Goal: Transaction & Acquisition: Purchase product/service

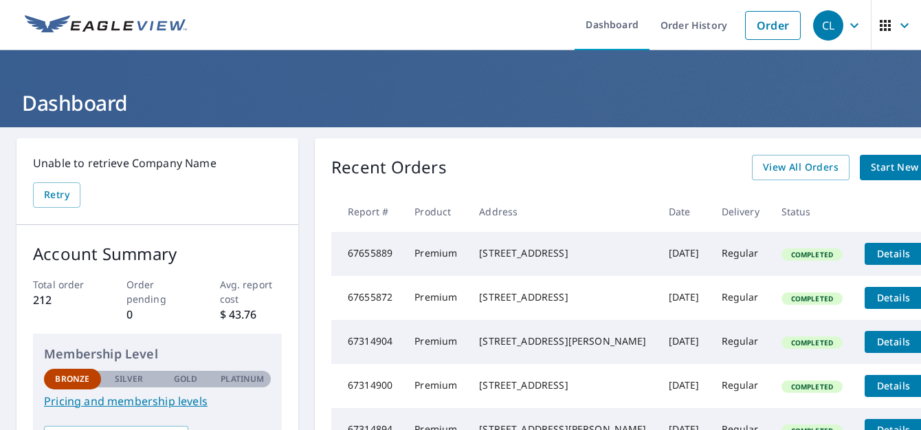
click at [871, 164] on span "Start New Order" at bounding box center [911, 167] width 80 height 17
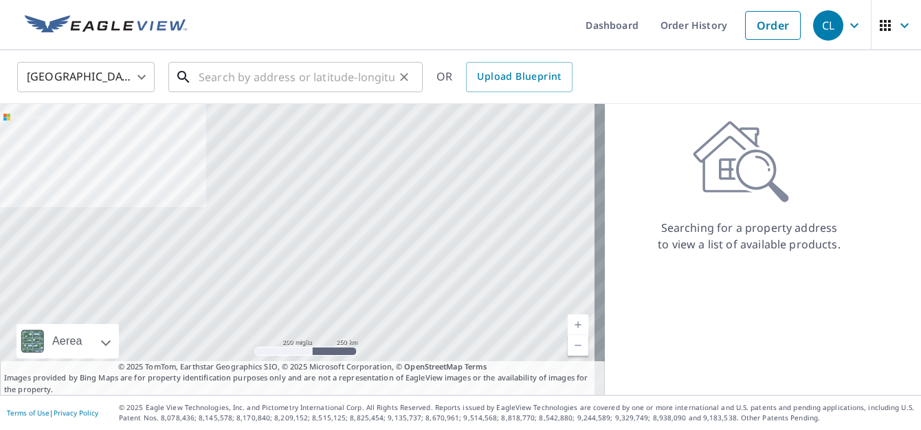
click at [235, 85] on input "text" at bounding box center [297, 77] width 196 height 38
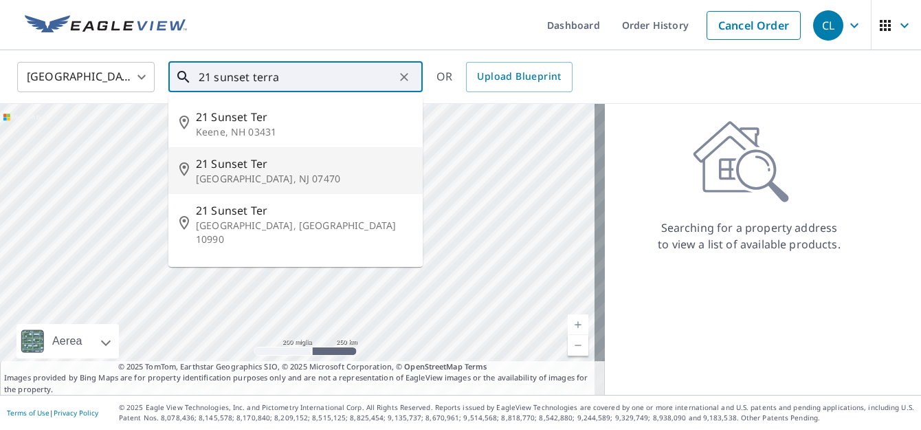
click at [234, 172] on p "[GEOGRAPHIC_DATA], NJ 07470" at bounding box center [304, 179] width 216 height 14
type input "[STREET_ADDRESS][PERSON_NAME]"
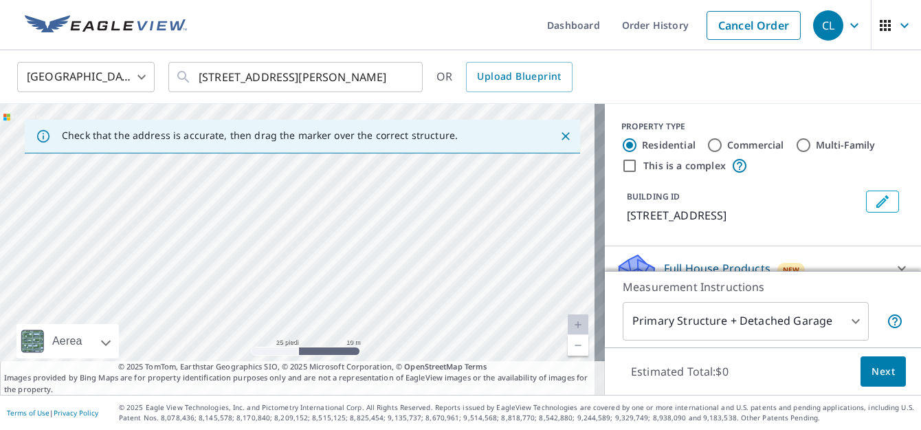
drag, startPoint x: 279, startPoint y: 222, endPoint x: 513, endPoint y: 322, distance: 254.3
click at [513, 322] on div "[STREET_ADDRESS][PERSON_NAME]" at bounding box center [302, 249] width 605 height 291
drag, startPoint x: 403, startPoint y: 291, endPoint x: 682, endPoint y: 471, distance: 332.1
click at [682, 429] on html "CL CL Dashboard Order History Cancel Order CL [GEOGRAPHIC_DATA] [GEOGRAPHIC_DAT…" at bounding box center [460, 215] width 921 height 430
drag, startPoint x: 408, startPoint y: 325, endPoint x: 496, endPoint y: 466, distance: 166.4
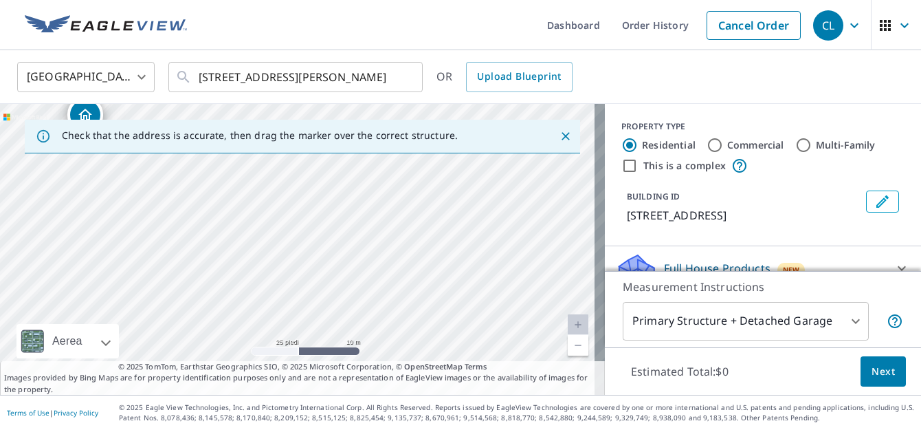
click at [496, 429] on html "CL CL Dashboard Order History Cancel Order CL [GEOGRAPHIC_DATA] [GEOGRAPHIC_DAT…" at bounding box center [460, 215] width 921 height 430
drag, startPoint x: 340, startPoint y: 285, endPoint x: 701, endPoint y: 413, distance: 383.0
click at [770, 429] on html "CL CL Dashboard Order History Cancel Order CL [GEOGRAPHIC_DATA] [GEOGRAPHIC_DAT…" at bounding box center [460, 215] width 921 height 430
click at [454, 282] on div "[STREET_ADDRESS][PERSON_NAME]" at bounding box center [302, 249] width 605 height 291
click at [368, 225] on div "Dropped pin, building 1, Residential property, 21 Sunset Ter Wayne, NJ 07470" at bounding box center [377, 222] width 18 height 14
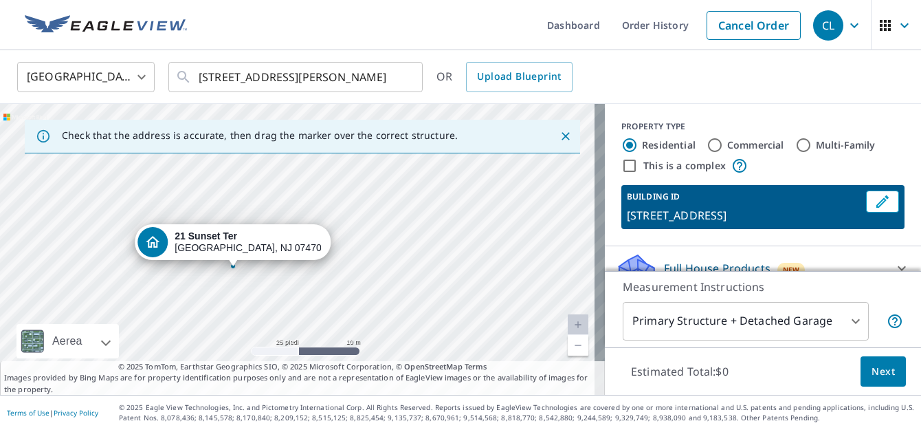
drag, startPoint x: 185, startPoint y: 245, endPoint x: 295, endPoint y: 274, distance: 114.2
click at [295, 274] on div "[STREET_ADDRESS][PERSON_NAME]" at bounding box center [302, 249] width 605 height 291
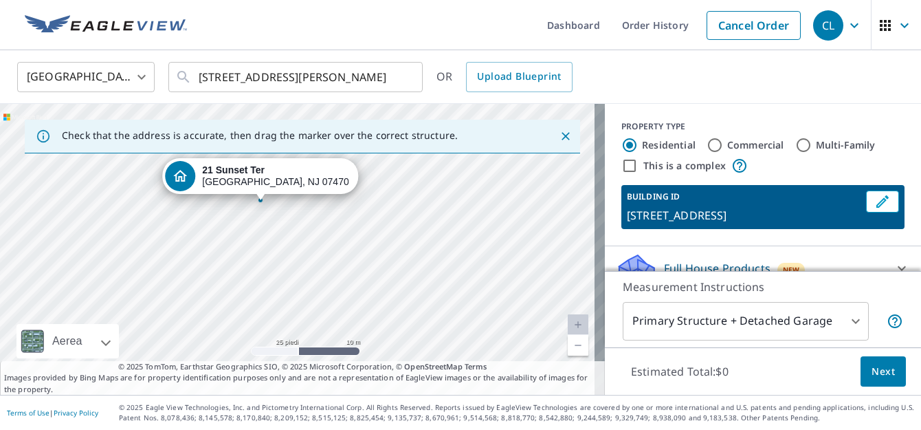
drag, startPoint x: 290, startPoint y: 214, endPoint x: 314, endPoint y: 165, distance: 54.4
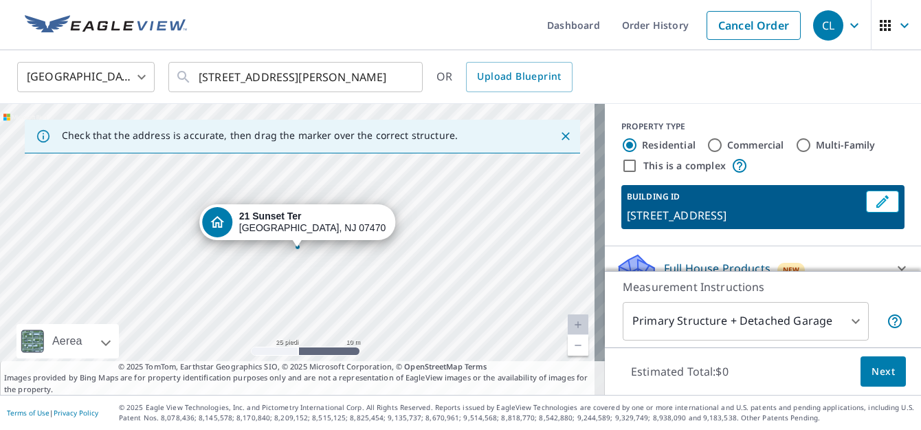
click at [882, 271] on div "Measurement Instructions Primary Structure + Detached Garage 1 ​" at bounding box center [763, 309] width 316 height 76
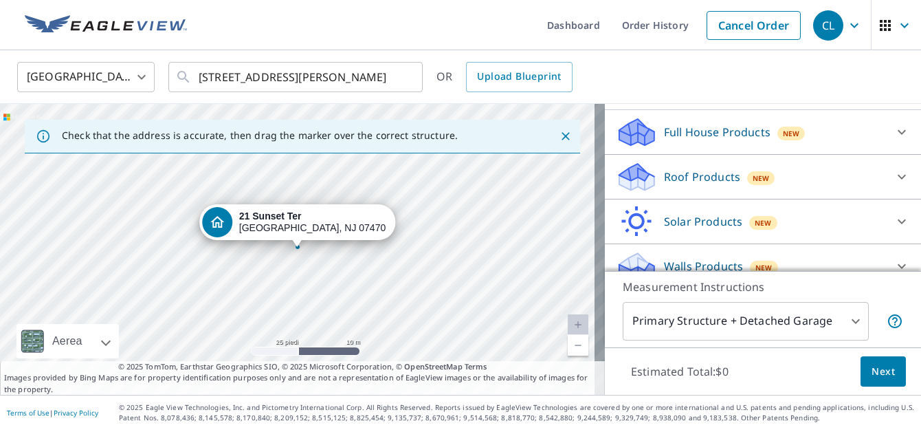
scroll to position [140, 0]
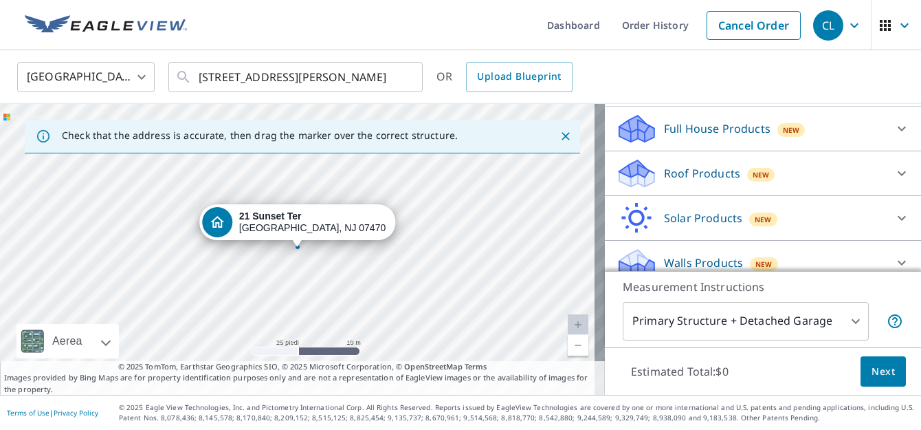
click at [893, 172] on icon at bounding box center [901, 173] width 16 height 16
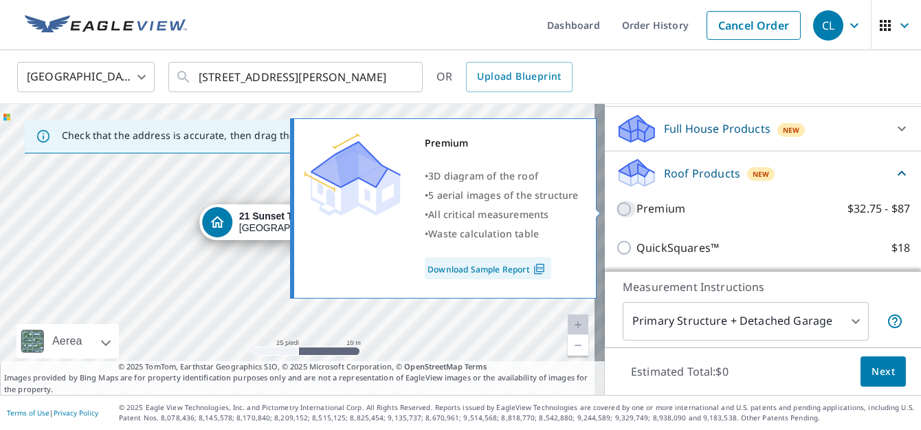
click at [618, 207] on input "Premium $32.75 - $87" at bounding box center [626, 209] width 21 height 16
checkbox input "true"
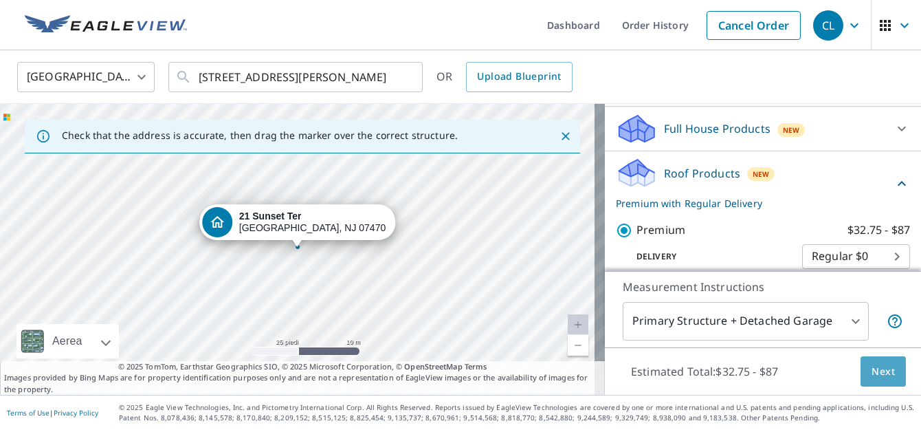
click at [876, 366] on span "Next" at bounding box center [882, 371] width 23 height 17
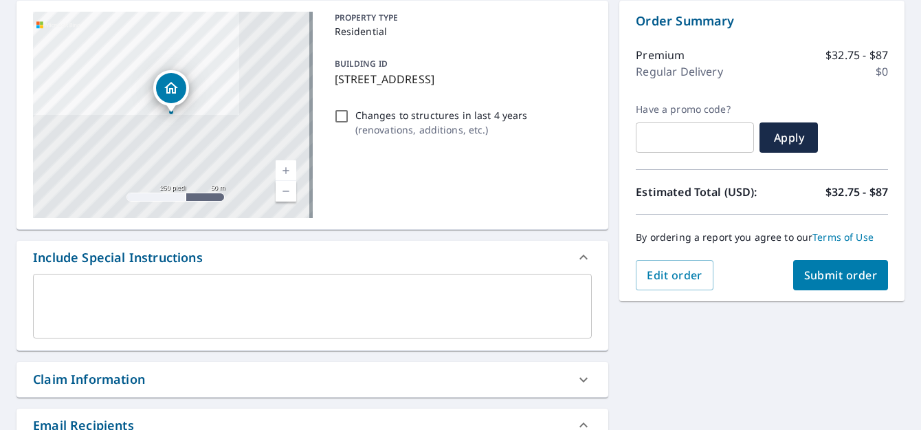
scroll to position [206, 0]
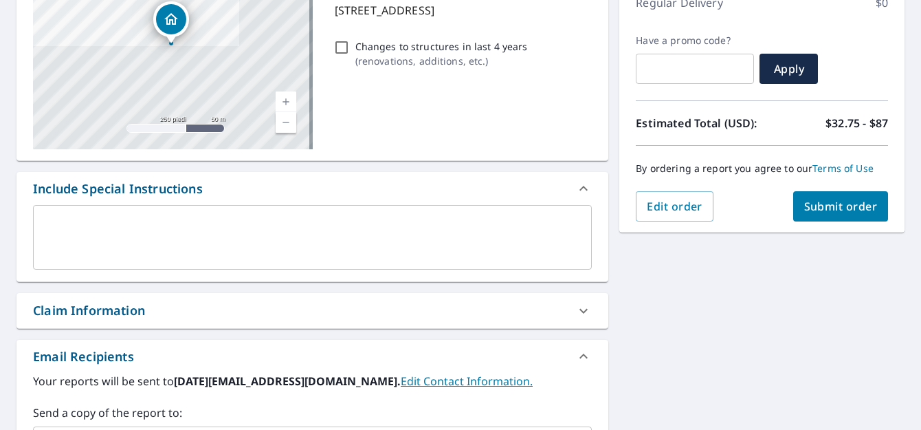
click at [836, 205] on span "Submit order" at bounding box center [841, 206] width 74 height 15
